Goal: Navigation & Orientation: Understand site structure

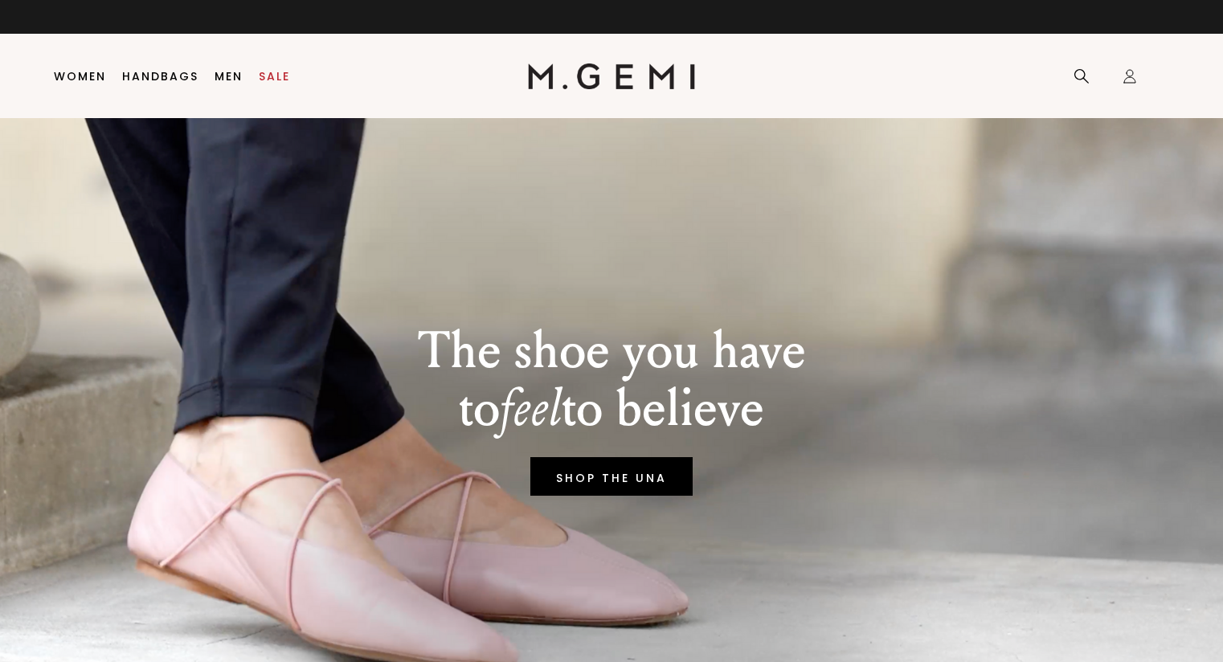
click at [607, 256] on span "drivers" at bounding box center [631, 254] width 48 height 14
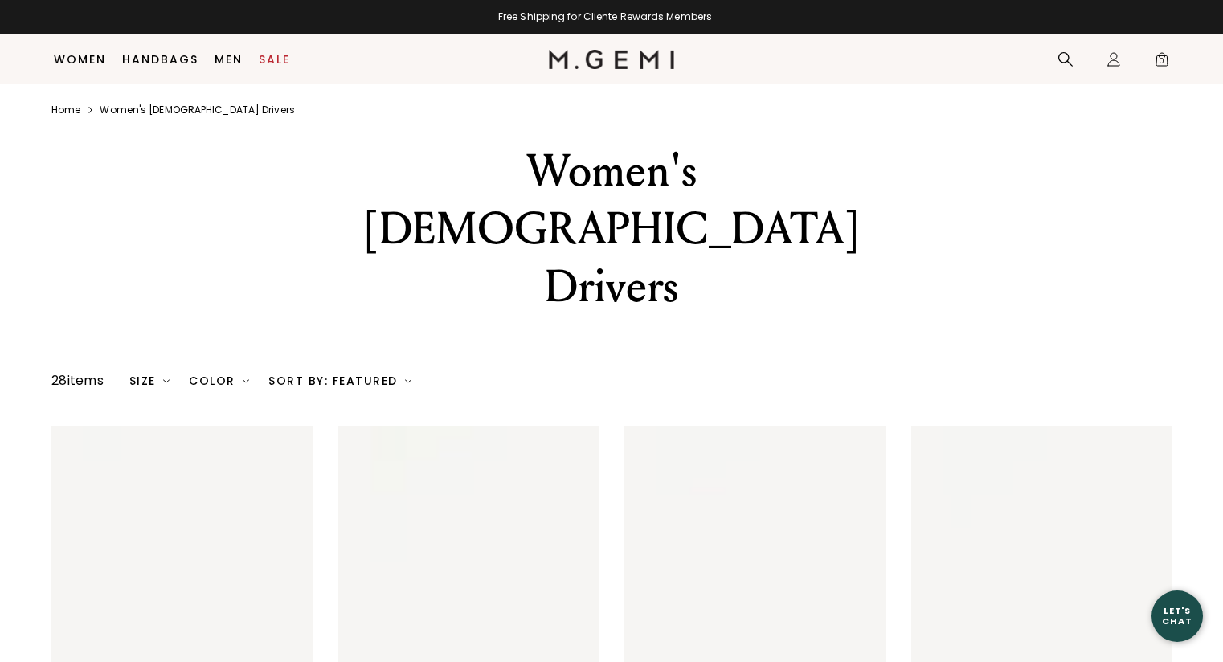
scroll to position [1195, 0]
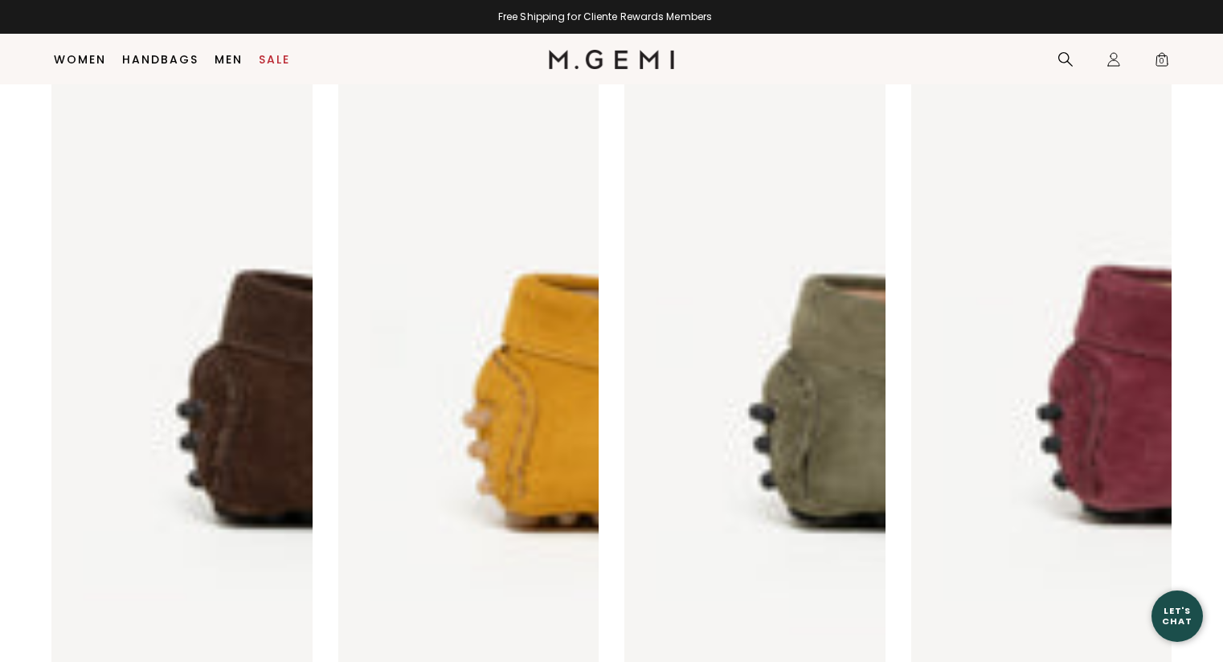
click at [0, 0] on link "shop all shoes" at bounding box center [0, 0] width 0 height 0
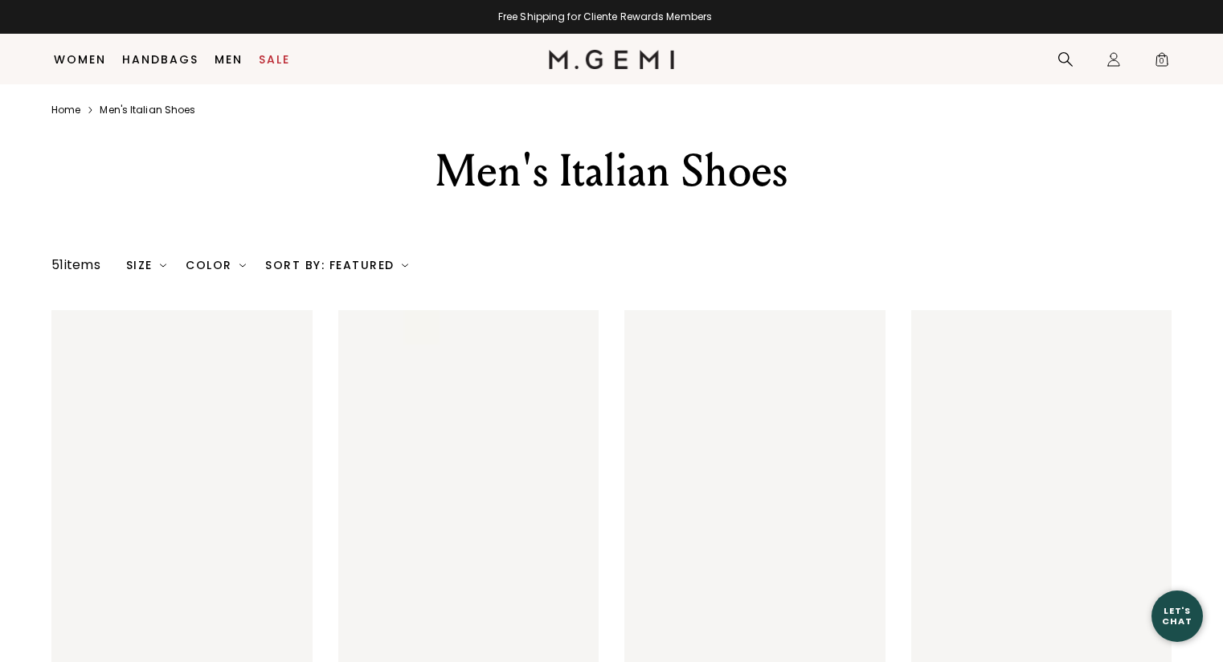
scroll to position [2521, 0]
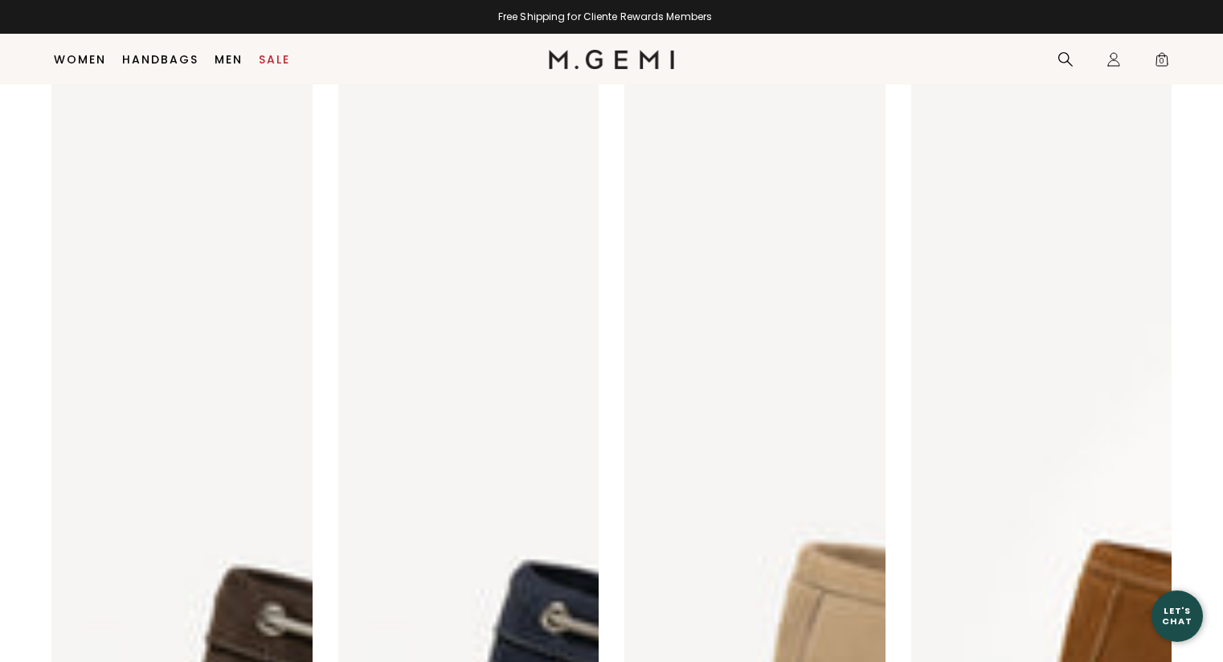
click at [120, 175] on link "Gift Cards" at bounding box center [128, 168] width 65 height 14
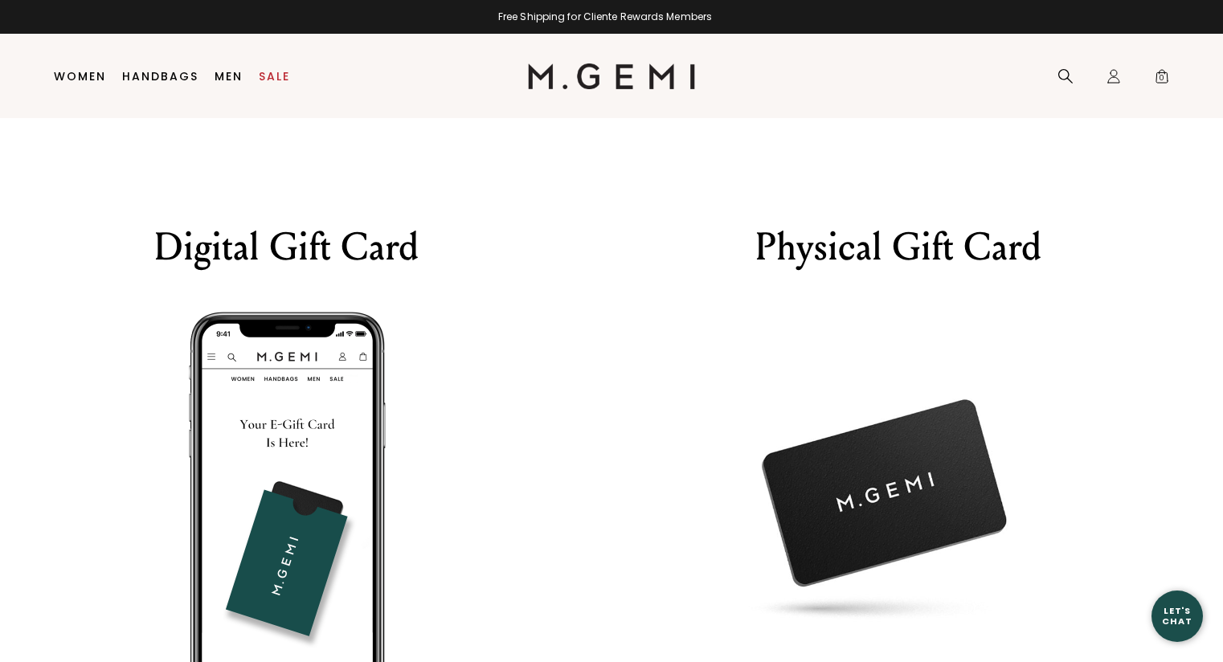
click at [701, 289] on link "BOOTS" at bounding box center [758, 219] width 114 height 140
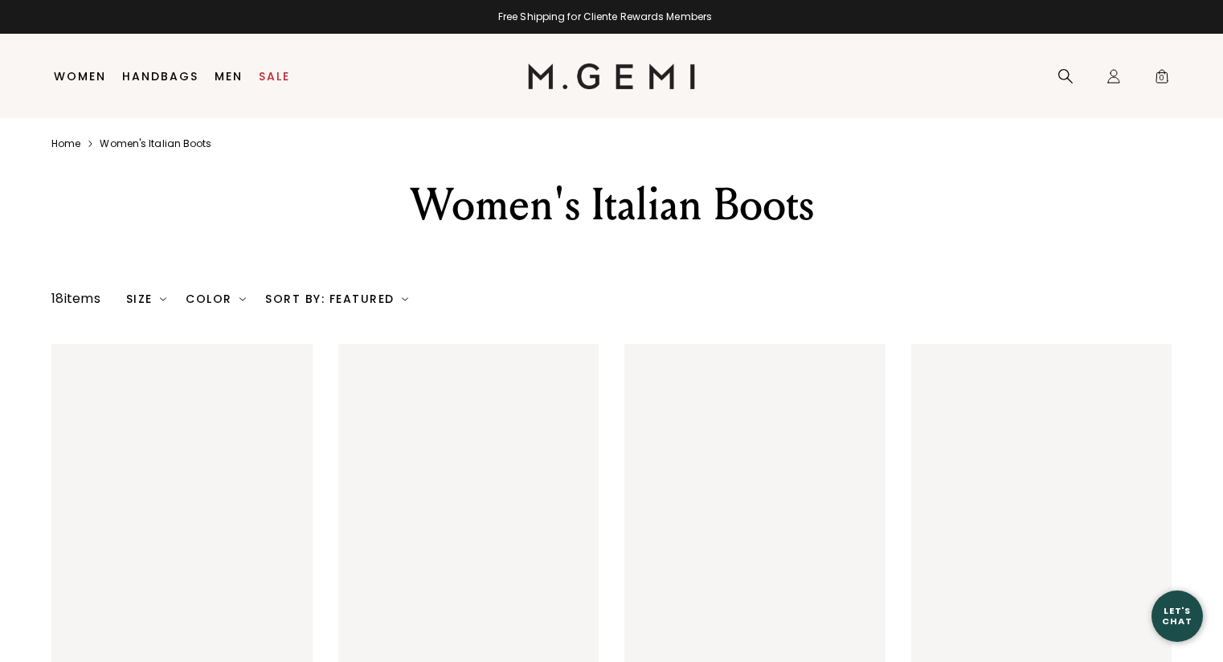
click at [122, 83] on link "Handbags" at bounding box center [160, 76] width 76 height 13
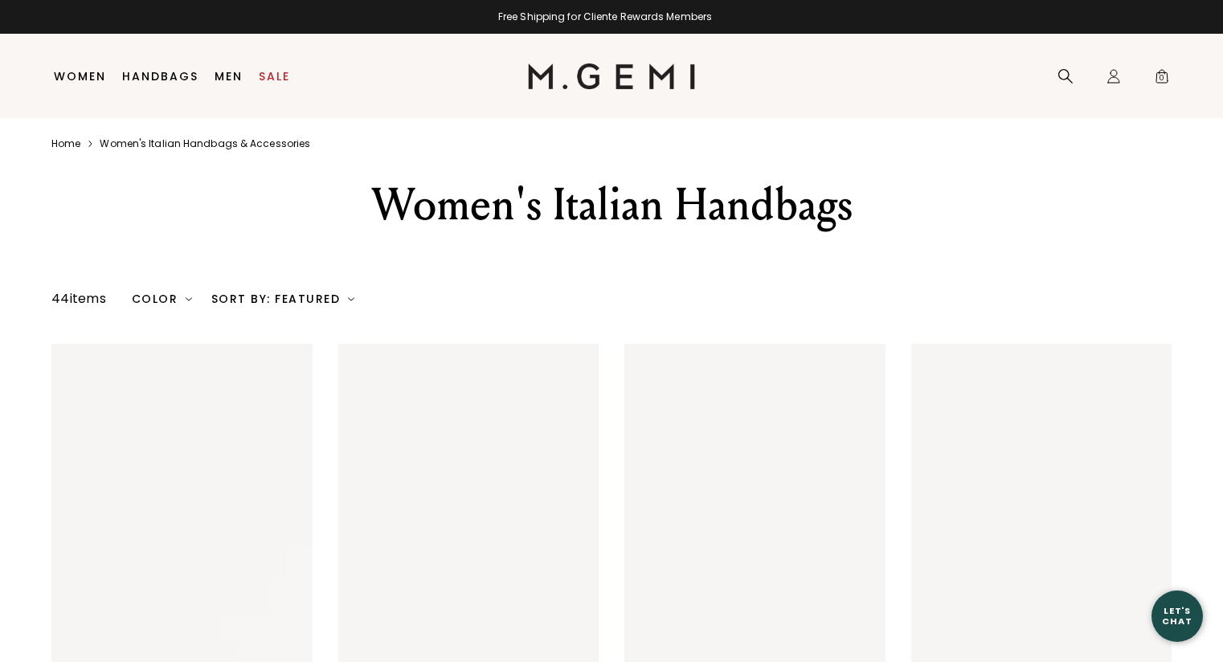
click at [100, 174] on link "New Arrivals" at bounding box center [64, 177] width 76 height 14
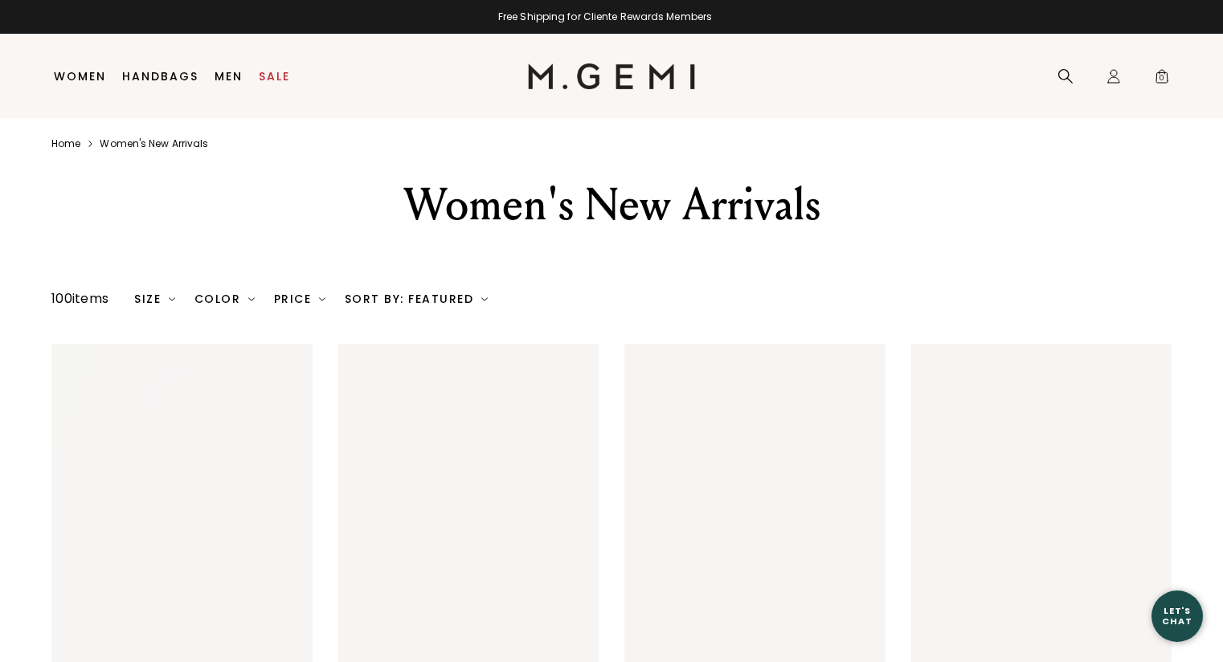
click at [309, 239] on img at bounding box center [354, 194] width 90 height 90
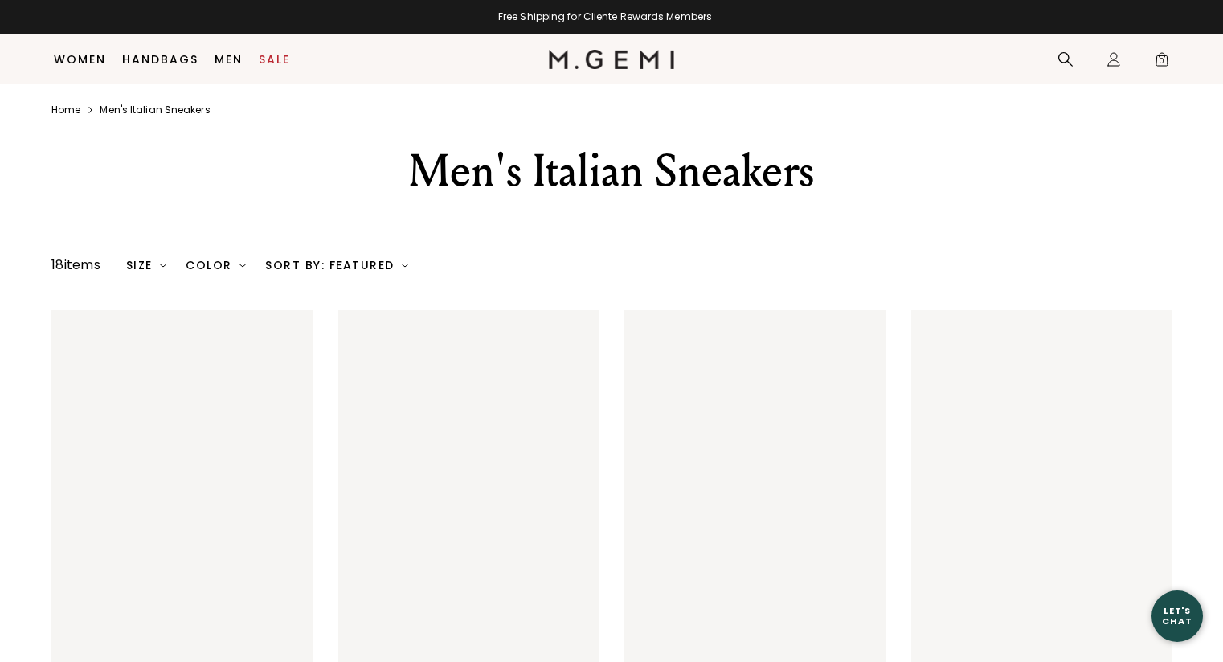
click at [0, 0] on link "DISCOVER" at bounding box center [0, 0] width 0 height 0
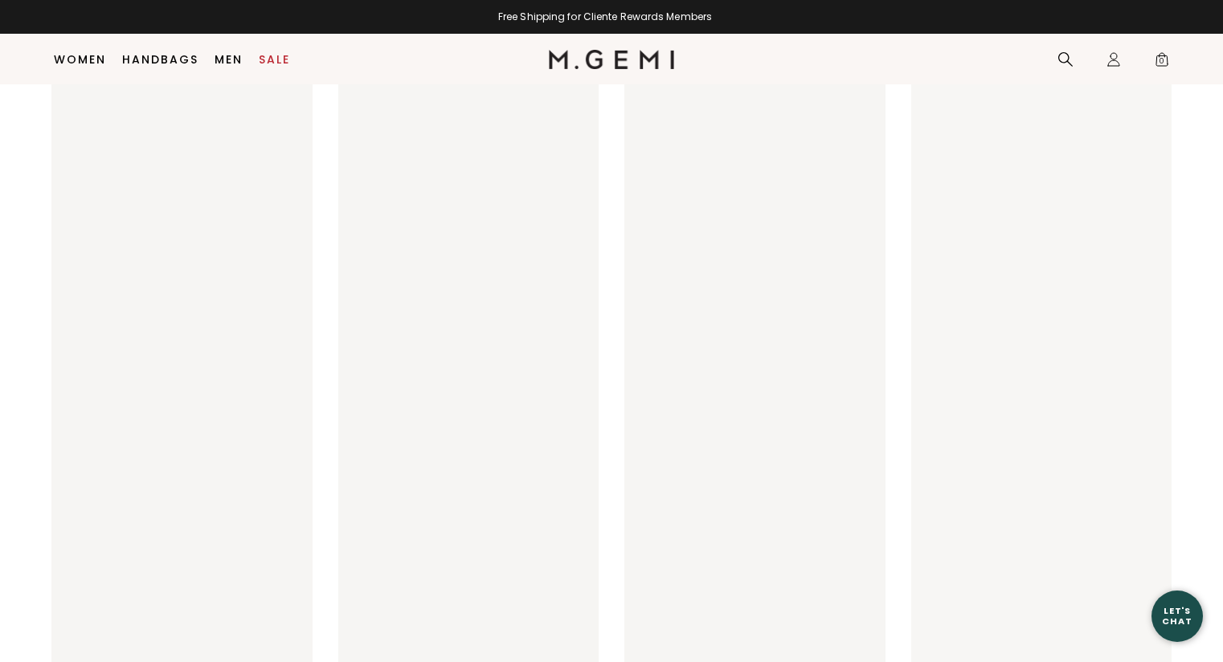
click at [0, 0] on link "Sign Up For Texts" at bounding box center [0, 0] width 0 height 0
